Goal: Find specific page/section: Locate a particular part of the current website

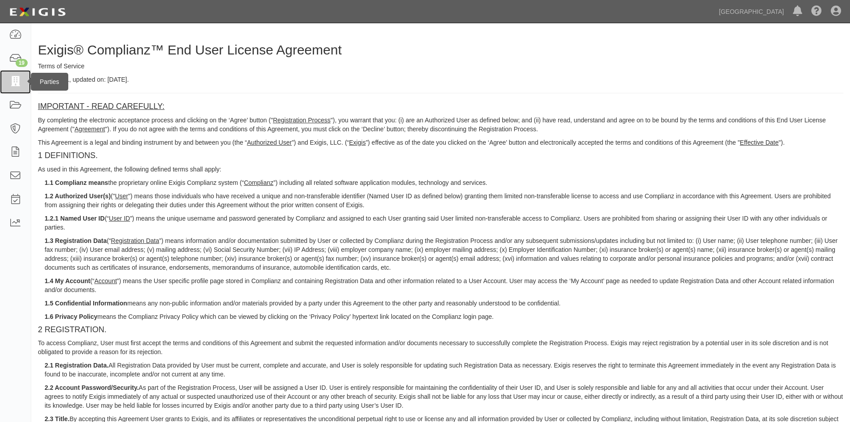
click at [18, 79] on icon at bounding box center [15, 82] width 12 height 10
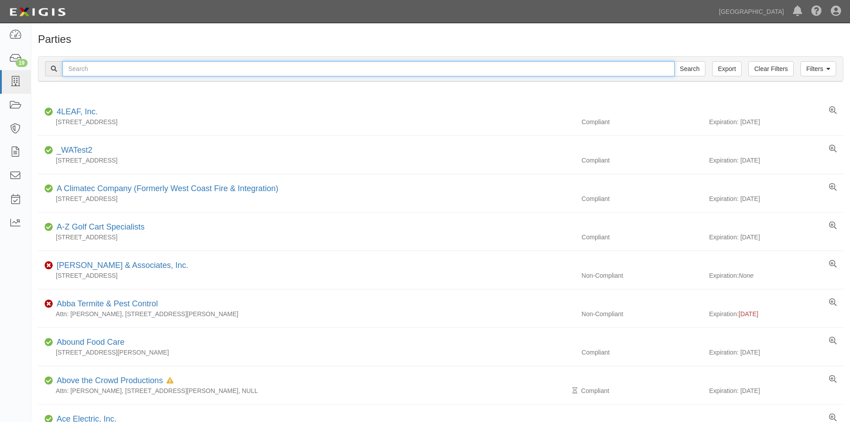
click at [205, 71] on input "text" at bounding box center [368, 68] width 612 height 15
type input "R&R"
click at [674, 61] on input "Search" at bounding box center [689, 68] width 31 height 15
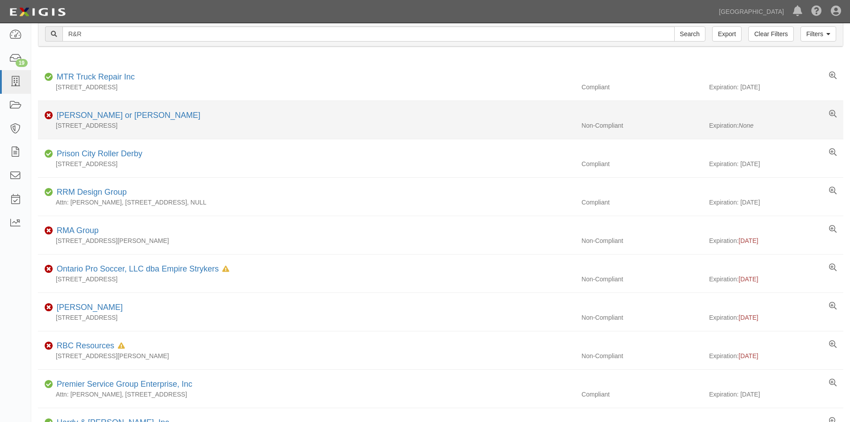
scroll to position [31, 0]
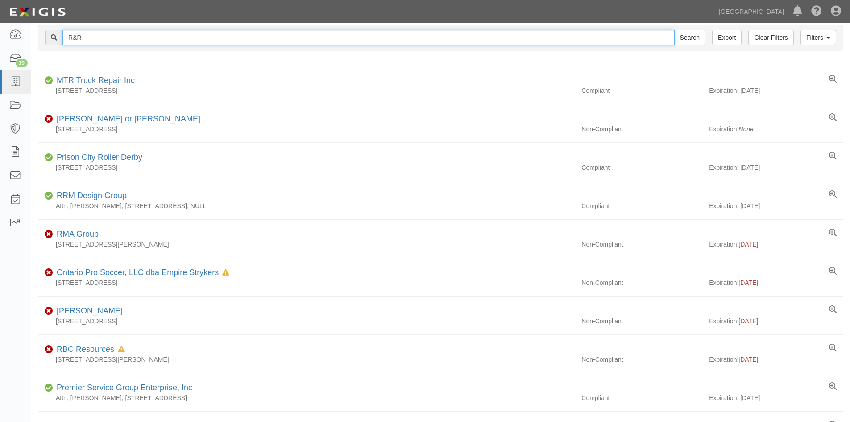
click at [103, 42] on input "R&R" at bounding box center [368, 37] width 612 height 15
drag, startPoint x: 103, startPoint y: 42, endPoint x: 66, endPoint y: 40, distance: 37.1
click at [66, 40] on input "R&R" at bounding box center [368, 37] width 612 height 15
type input "Servpro"
click at [674, 30] on input "Search" at bounding box center [689, 37] width 31 height 15
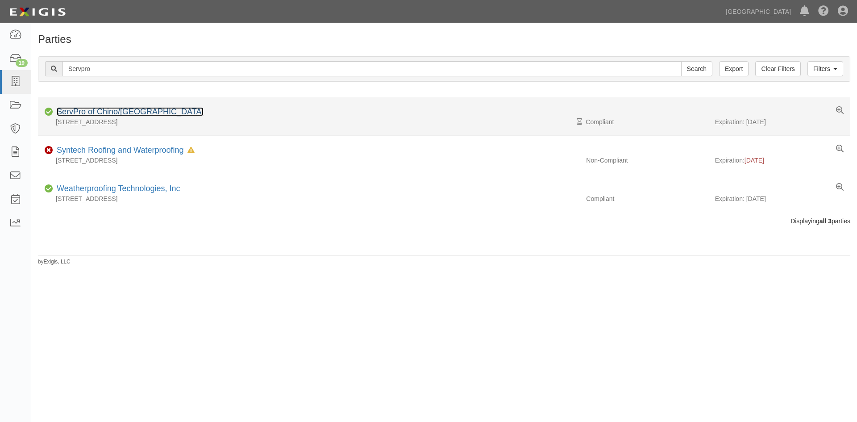
click at [118, 112] on link "ServPro of Chino/[GEOGRAPHIC_DATA]" at bounding box center [130, 111] width 147 height 9
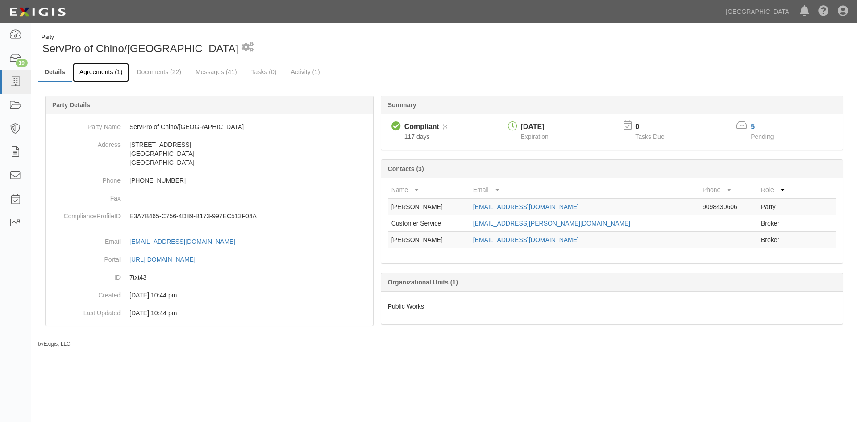
click at [95, 70] on link "Agreements (1)" at bounding box center [101, 72] width 56 height 19
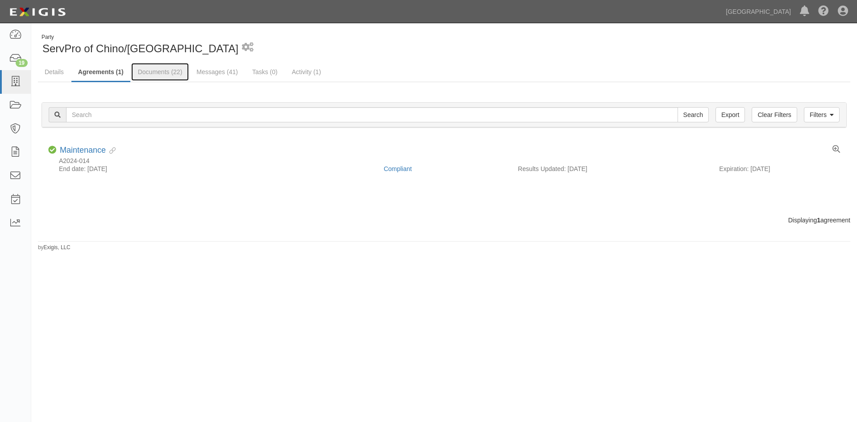
click at [153, 75] on link "Documents (22)" at bounding box center [160, 72] width 58 height 18
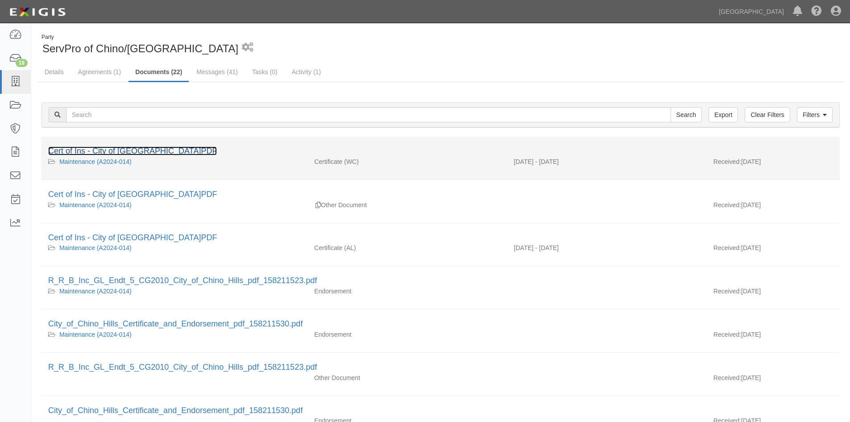
click at [149, 149] on link "Cert of Ins - City of Chino Hills.PDF" at bounding box center [132, 150] width 169 height 9
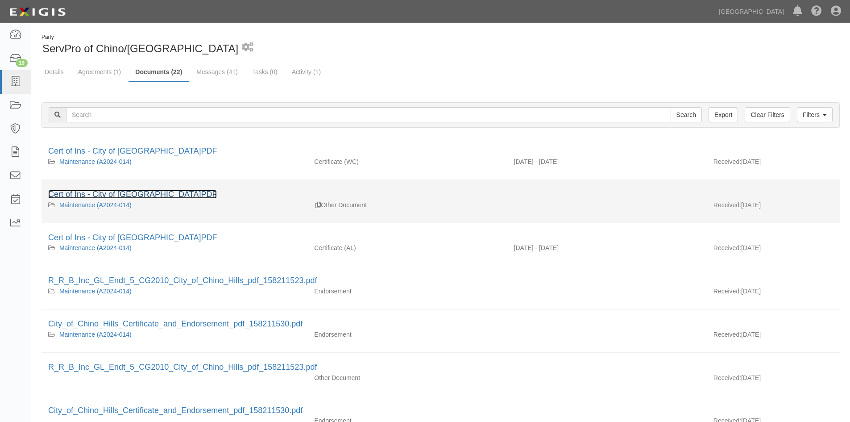
click at [130, 194] on link "Cert of Ins - City of Chino Hills.PDF" at bounding box center [132, 194] width 169 height 9
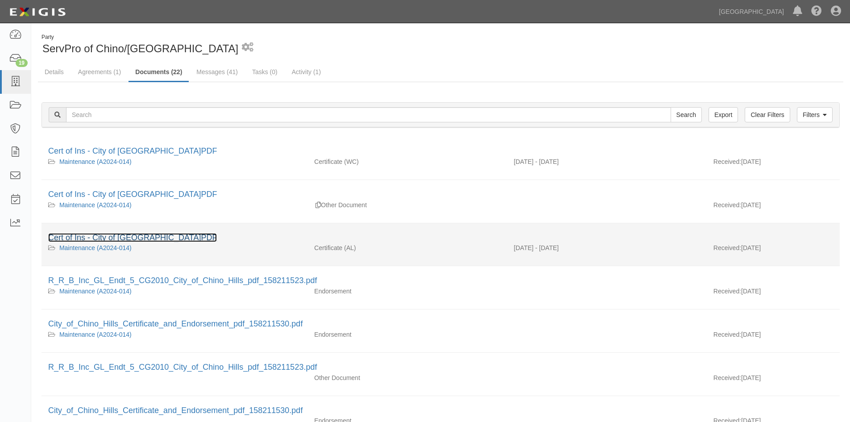
click at [135, 236] on link "Cert of Ins - City of Chino Hills.PDF" at bounding box center [132, 237] width 169 height 9
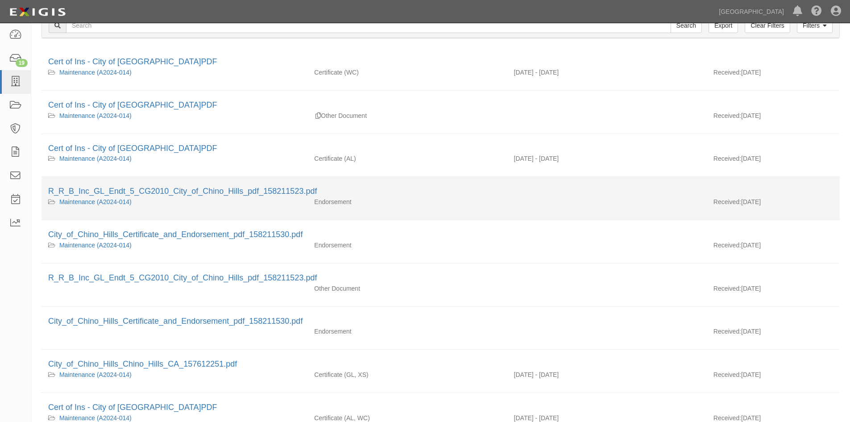
scroll to position [45, 0]
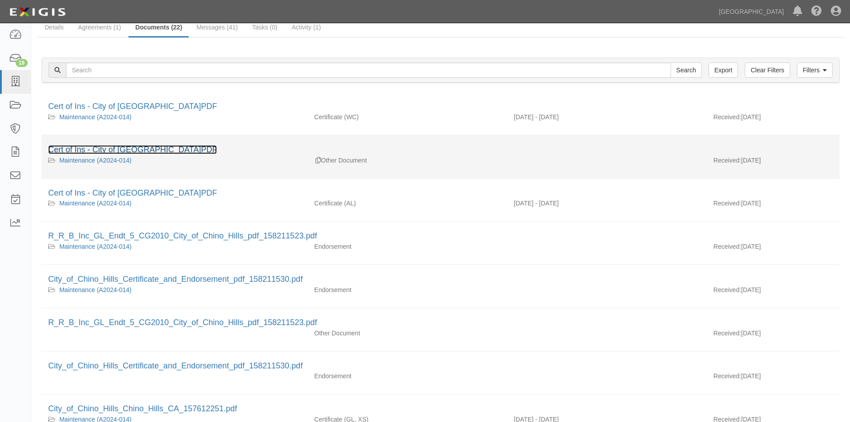
click at [163, 153] on link "Cert of Ins - City of Chino Hills.PDF" at bounding box center [132, 149] width 169 height 9
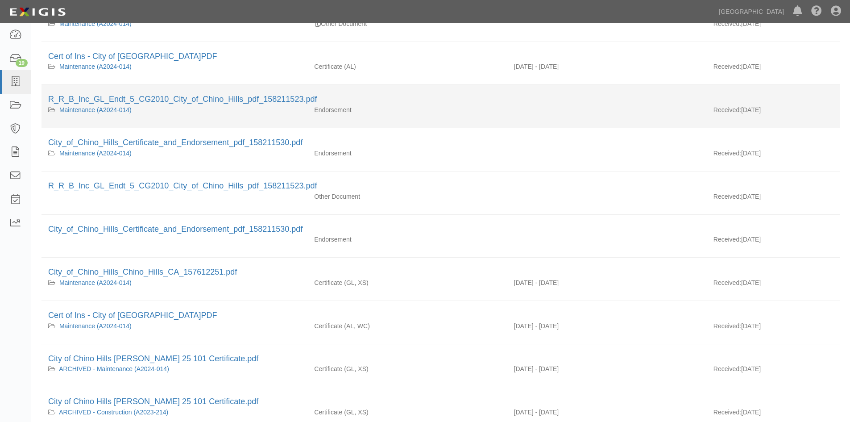
scroll to position [223, 0]
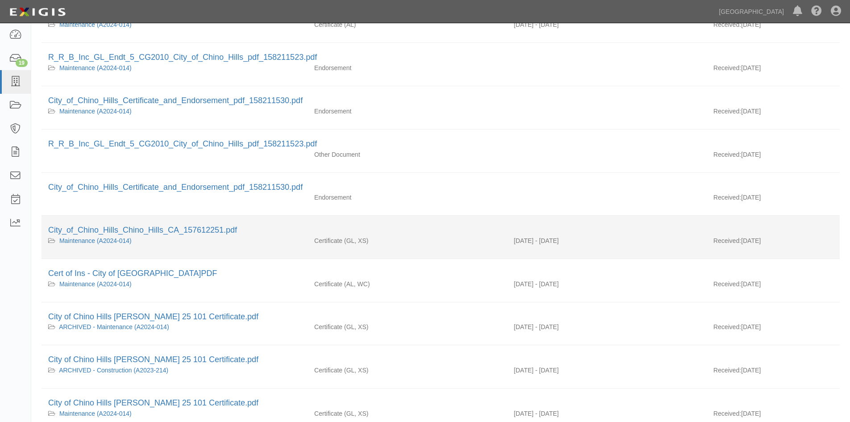
click at [154, 241] on div "Maintenance (A2024-014)" at bounding box center [174, 240] width 253 height 9
click at [154, 231] on link "City_of_Chino_Hills_Chino_Hills_CA_157612251.pdf" at bounding box center [142, 229] width 189 height 9
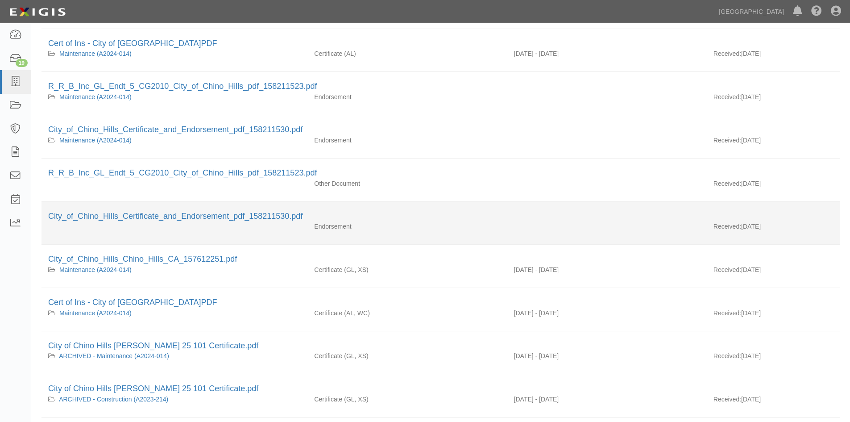
scroll to position [178, 0]
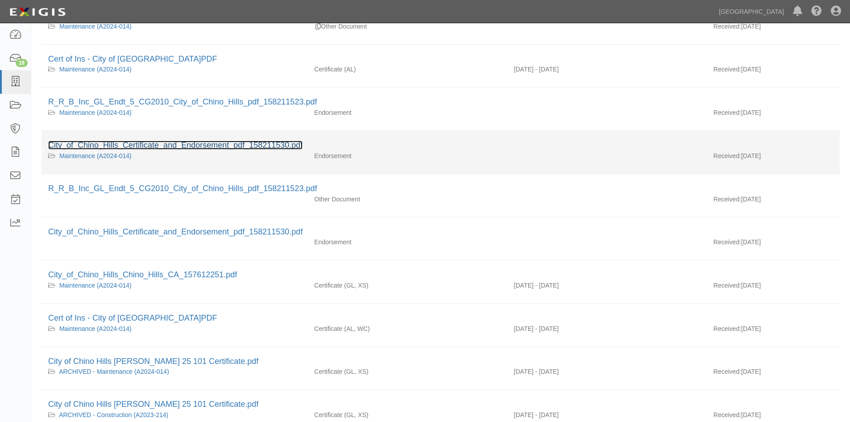
click at [172, 145] on link "City_of_Chino_Hills_Certificate_and_Endorsement_pdf_158211530.pdf" at bounding box center [175, 145] width 254 height 9
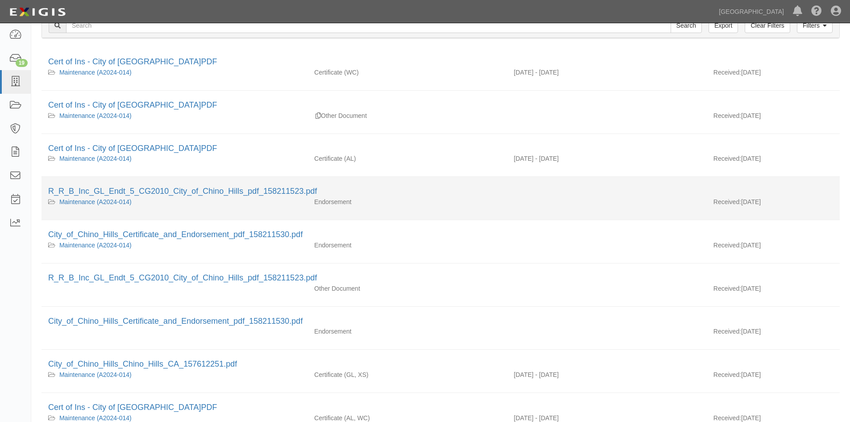
scroll to position [45, 0]
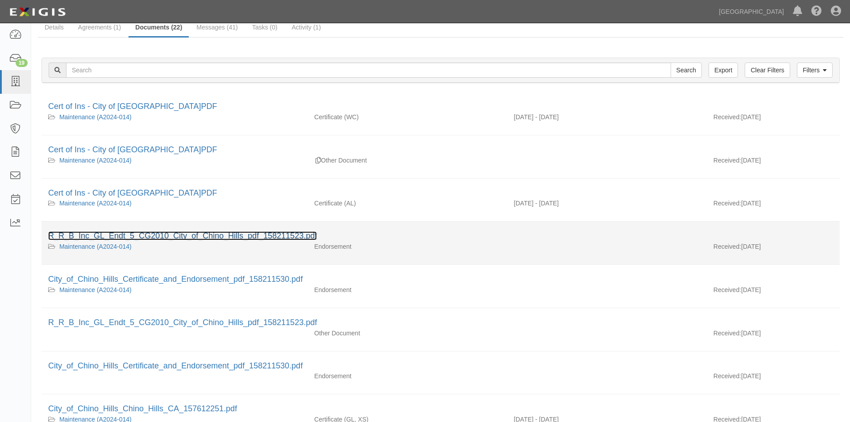
click at [134, 232] on link "R_R_B_Inc_GL_Endt_5_CG2010_City_of_Chino_Hills_pdf_158211523.pdf" at bounding box center [182, 235] width 269 height 9
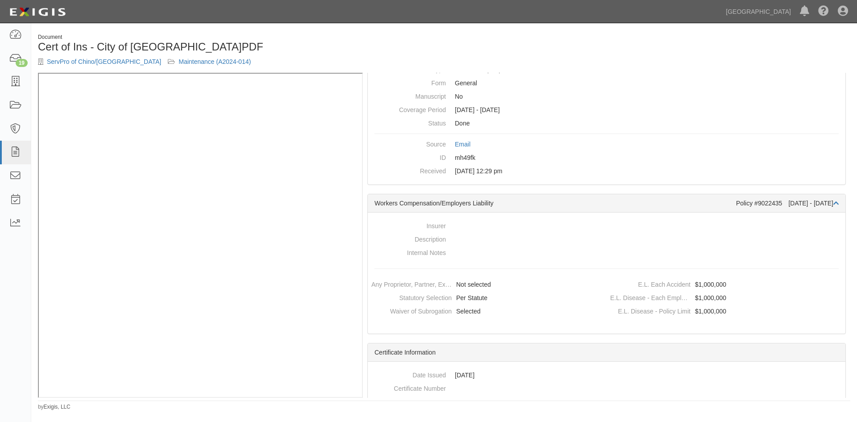
scroll to position [134, 0]
